Goal: Information Seeking & Learning: Learn about a topic

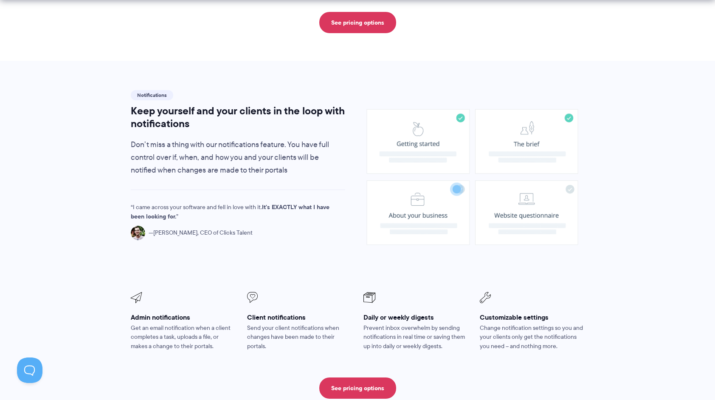
scroll to position [595, 0]
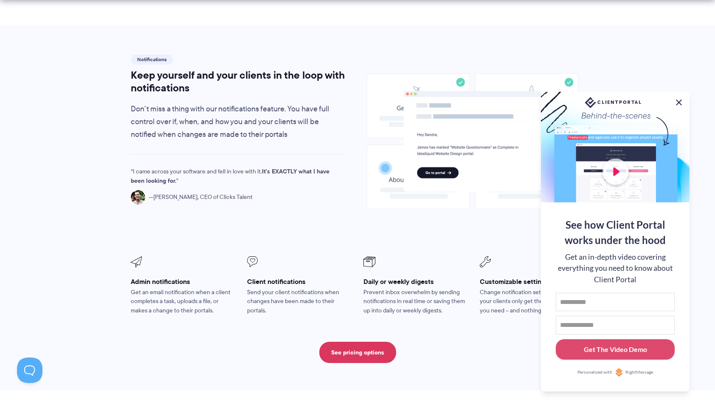
click at [679, 100] on button at bounding box center [679, 102] width 10 height 10
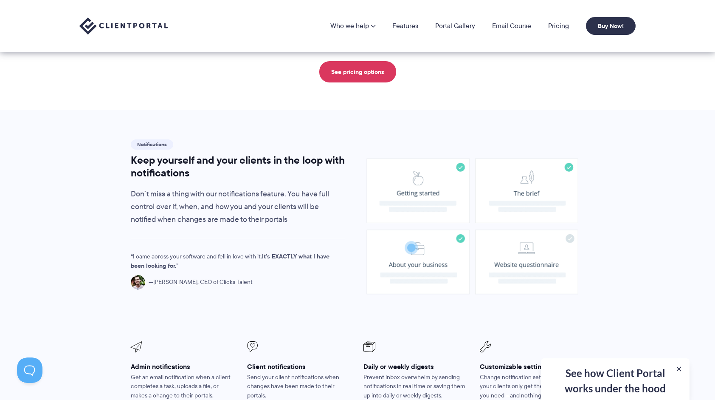
scroll to position [425, 0]
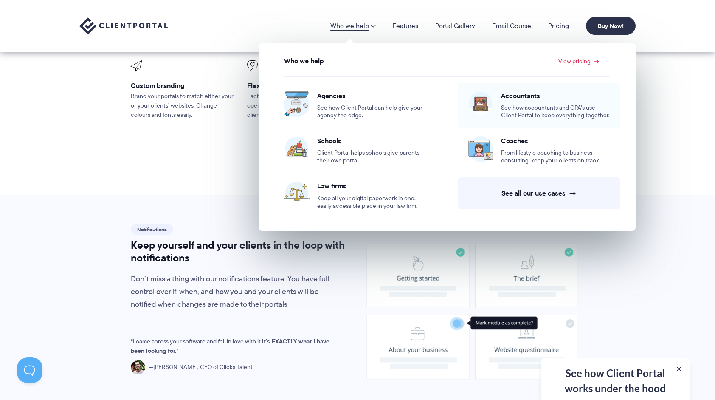
click at [511, 100] on div "Accountants See how accountants and CPA’s use Client Portal to keep everything …" at bounding box center [555, 105] width 109 height 28
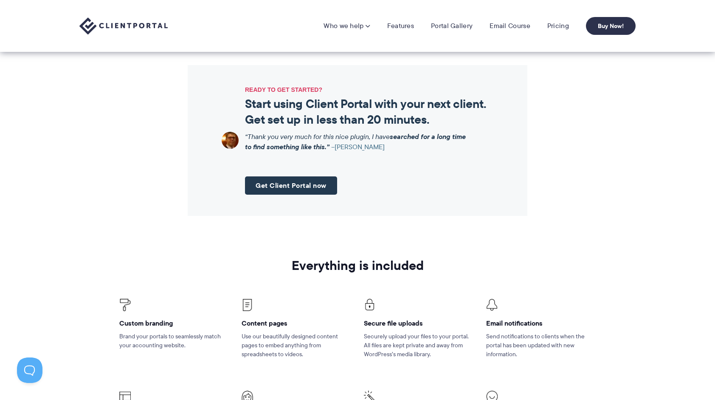
scroll to position [849, 0]
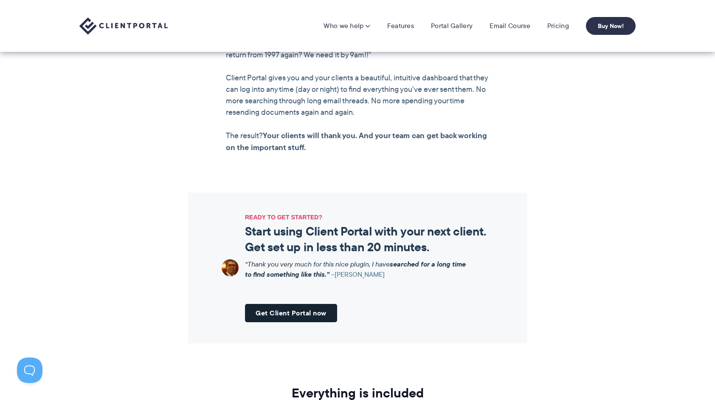
click at [285, 314] on link "Get Client Portal now" at bounding box center [291, 313] width 92 height 18
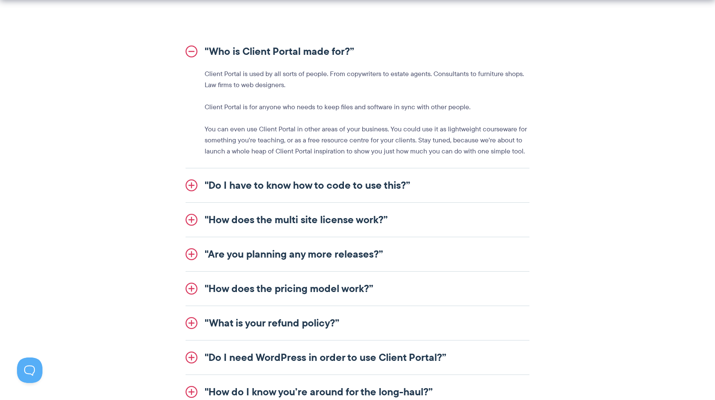
scroll to position [977, 0]
click at [263, 183] on link ""Do I have to know how to code to use this?”" at bounding box center [358, 185] width 344 height 34
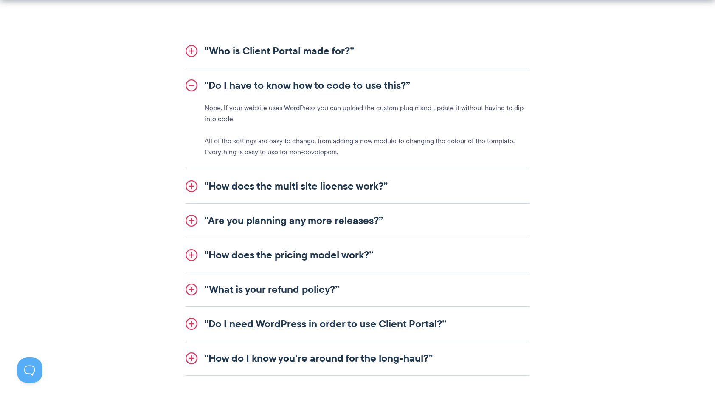
click at [300, 185] on link ""How does the multi site license work?”" at bounding box center [358, 186] width 344 height 34
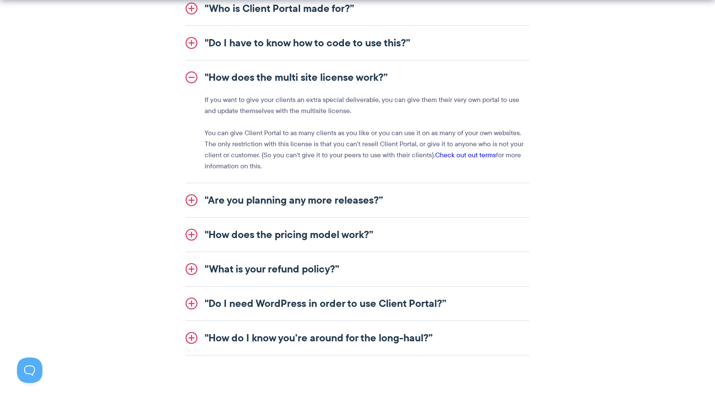
scroll to position [1062, 0]
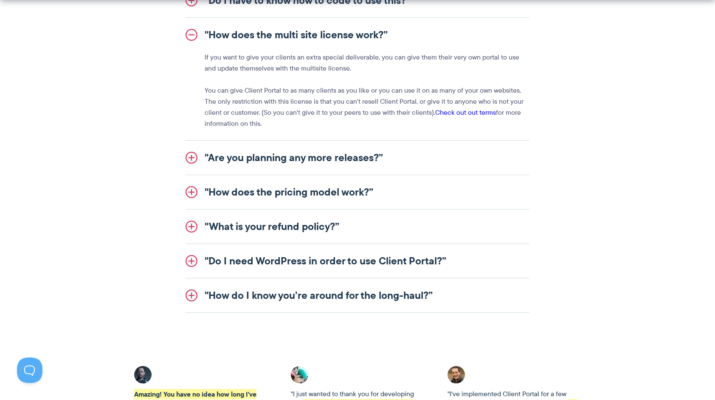
click at [285, 159] on link ""Are you planning any more releases?”" at bounding box center [358, 158] width 344 height 34
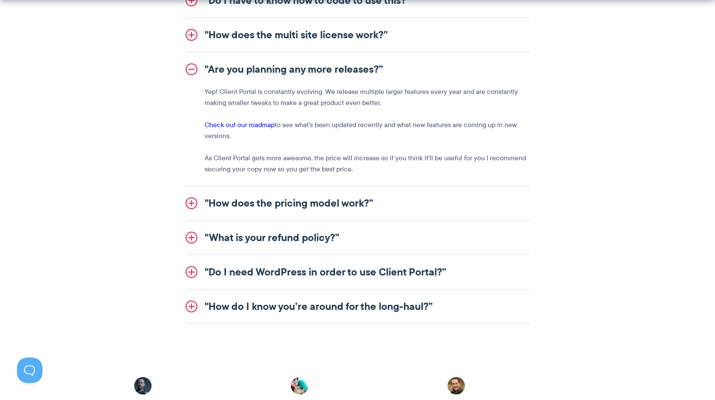
click at [275, 200] on link ""How does the pricing model work?”" at bounding box center [358, 203] width 344 height 34
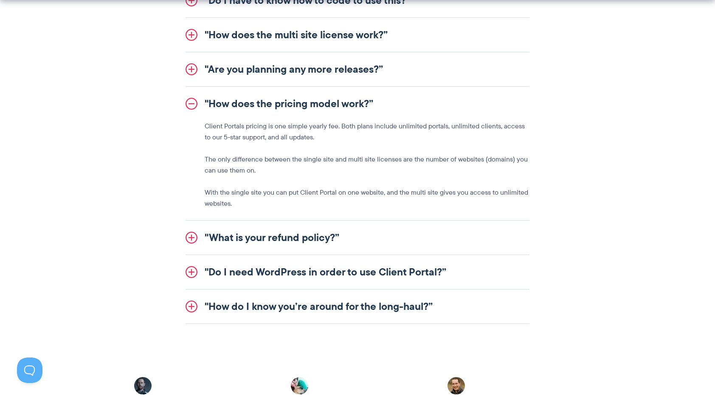
click at [280, 265] on link ""Do I need WordPress in order to use Client Portal?”" at bounding box center [358, 272] width 344 height 34
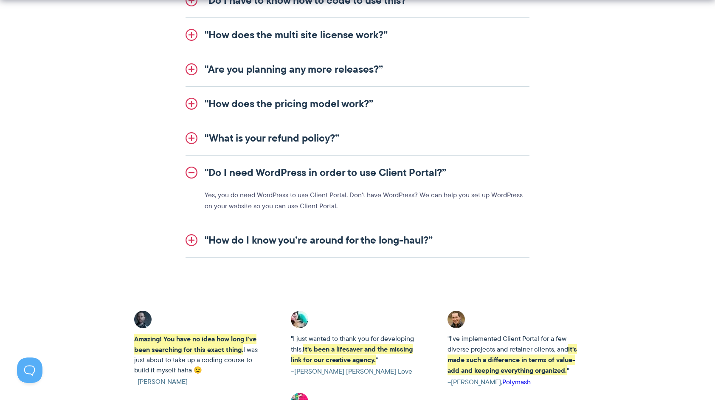
click at [288, 239] on link ""How do I know you’re around for the long-haul?”" at bounding box center [358, 240] width 344 height 34
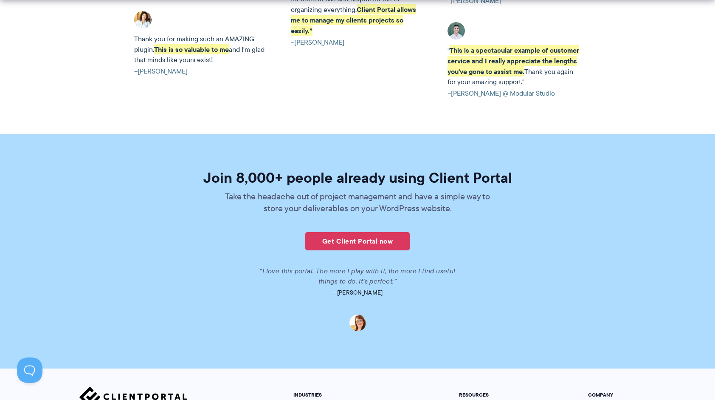
scroll to position [1911, 0]
